Goal: Navigation & Orientation: Find specific page/section

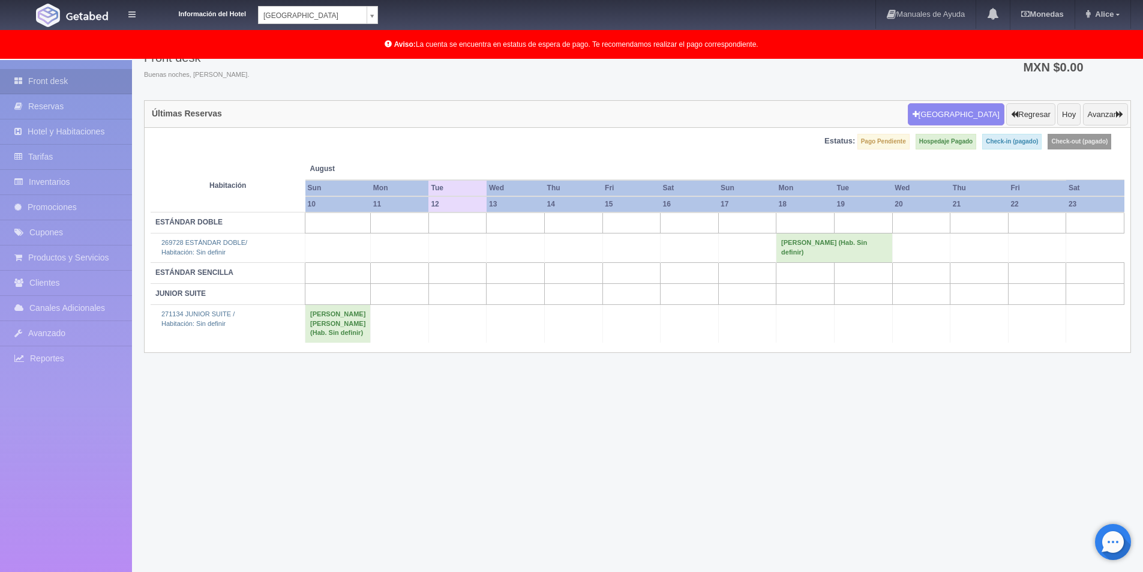
scroll to position [60, 0]
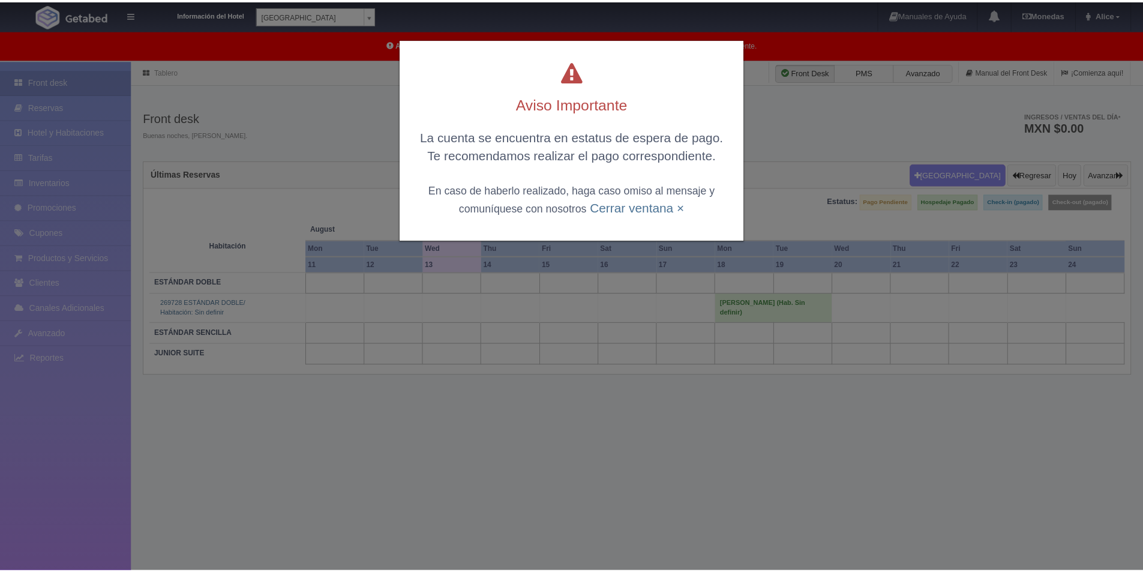
scroll to position [60, 0]
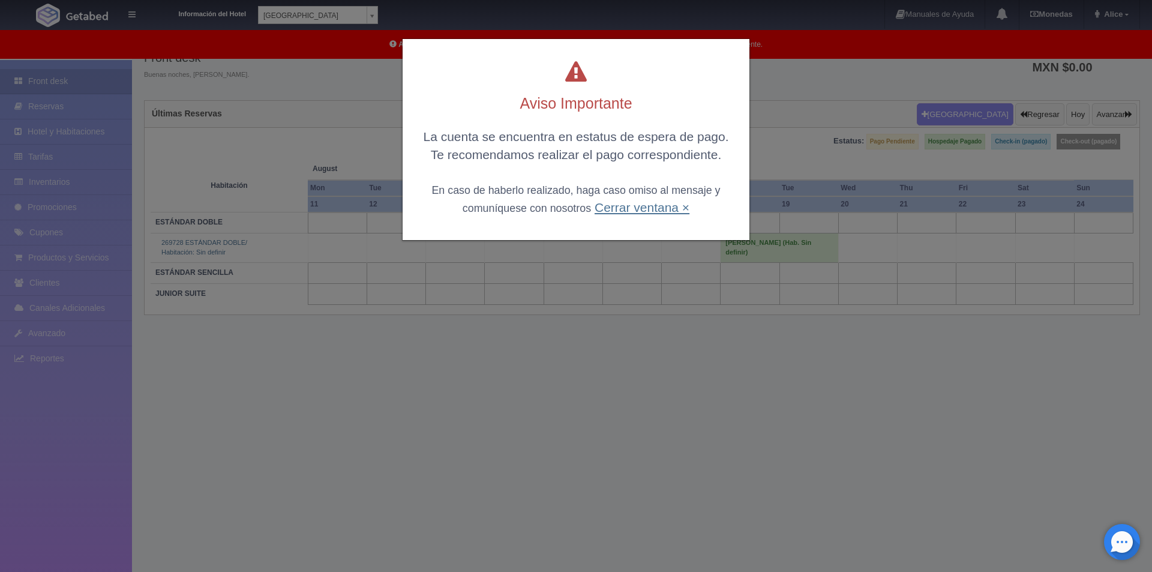
click at [645, 208] on link "Cerrar ventana ×" at bounding box center [642, 207] width 95 height 14
